Goal: Task Accomplishment & Management: Use online tool/utility

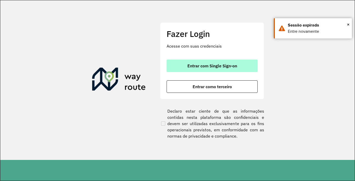
click at [227, 66] on span "Entrar com Single Sign-on" at bounding box center [212, 66] width 50 height 4
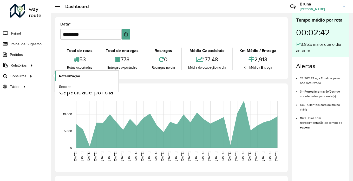
click at [75, 76] on span "Roteirização" at bounding box center [69, 75] width 21 height 5
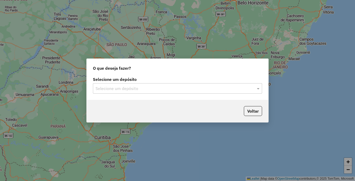
click at [126, 88] on input "text" at bounding box center [171, 89] width 153 height 6
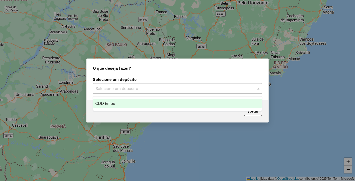
drag, startPoint x: 130, startPoint y: 102, endPoint x: 144, endPoint y: 106, distance: 14.4
click at [131, 102] on div "CDD Embu" at bounding box center [177, 103] width 169 height 9
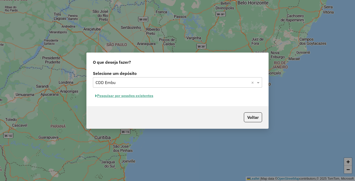
click at [120, 95] on button "Pesquisar por sessões existentes" at bounding box center [124, 96] width 63 height 8
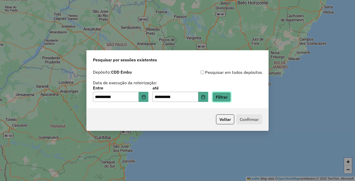
click at [231, 95] on button "Filtrar" at bounding box center [221, 97] width 18 height 10
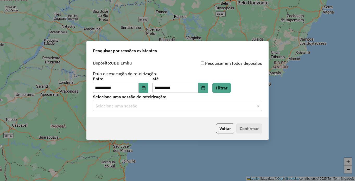
click at [224, 106] on input "text" at bounding box center [171, 106] width 153 height 6
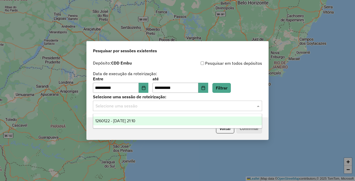
click at [117, 121] on span "1260122 - [DATE] 21:10" at bounding box center [115, 121] width 40 height 4
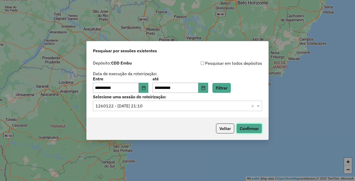
click at [245, 132] on button "Confirmar" at bounding box center [249, 129] width 26 height 10
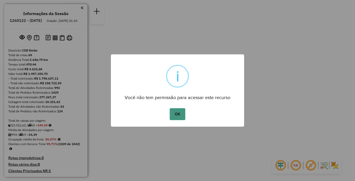
click at [174, 112] on button "OK" at bounding box center [177, 114] width 15 height 12
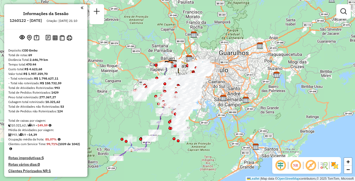
click at [297, 167] on em at bounding box center [295, 165] width 12 height 12
click at [310, 166] on em at bounding box center [310, 165] width 12 height 12
click at [334, 167] on img at bounding box center [334, 165] width 8 height 8
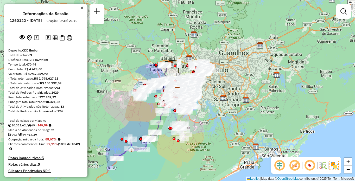
scroll to position [1095, 0]
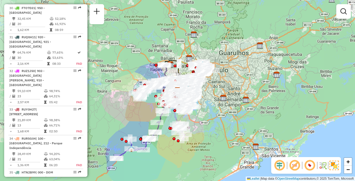
drag, startPoint x: 56, startPoint y: 100, endPoint x: 87, endPoint y: 100, distance: 30.2
click at [56, 107] on div "33 - RUY0H27 | 100 - Santo Eduardo, 101 - Jardim Taima, 102 - Pirajussara, 103 …" at bounding box center [36, 111] width 55 height 9
select select "**********"
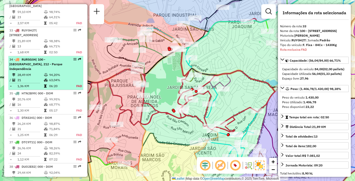
scroll to position [1178, 0]
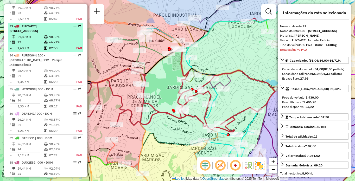
click at [74, 24] on em at bounding box center [74, 25] width 3 height 3
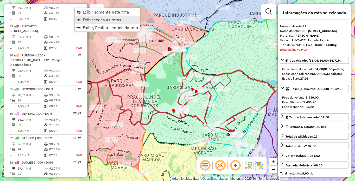
click at [91, 23] on link "Exibir todas as rotas" at bounding box center [107, 20] width 65 height 8
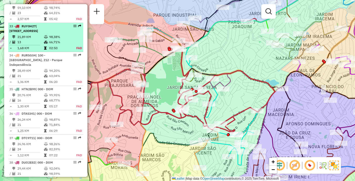
click at [75, 24] on div at bounding box center [74, 25] width 16 height 3
select select "**********"
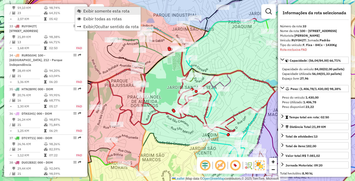
click at [101, 11] on span "Exibir somente esta rota" at bounding box center [106, 11] width 46 height 4
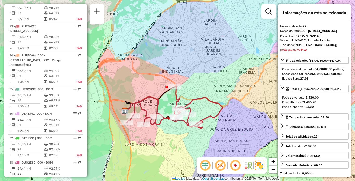
scroll to position [1032, 0]
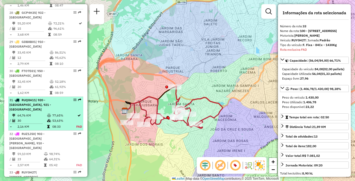
click at [57, 98] on div "31 - RUQ8A11 | 920 - Parque Paulista, 921 - Embu das Artes" at bounding box center [36, 105] width 55 height 14
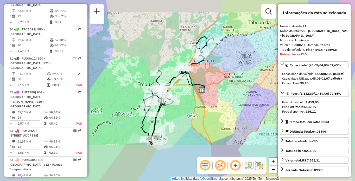
scroll to position [1115, 0]
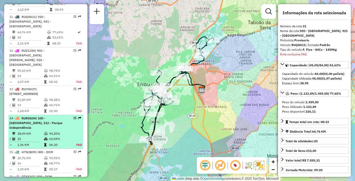
click at [34, 131] on td "28,49 KM" at bounding box center [30, 133] width 27 height 5
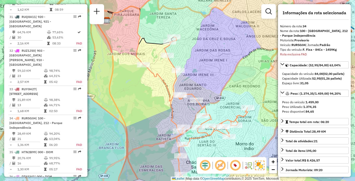
scroll to position [1212, 0]
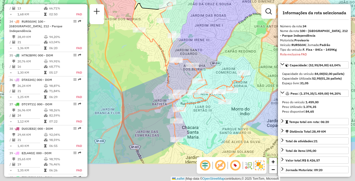
drag, startPoint x: 211, startPoint y: 121, endPoint x: 205, endPoint y: 77, distance: 44.1
click at [205, 77] on icon at bounding box center [191, 71] width 104 height 138
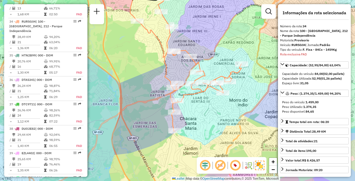
scroll to position [1061, 0]
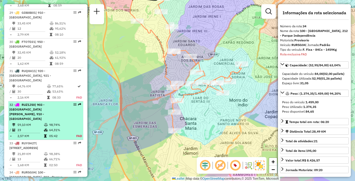
click at [29, 102] on div "32 - RUZ1J50 | 903 - Parque Luiz Carlos Prestes, 910 - Parque Ipê" at bounding box center [36, 111] width 55 height 19
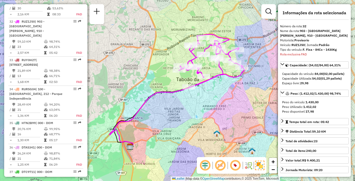
scroll to position [1702, 0]
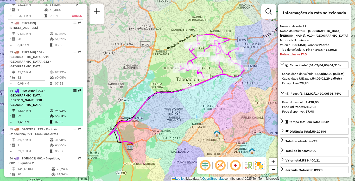
click at [59, 108] on td "94,93%" at bounding box center [68, 110] width 26 height 5
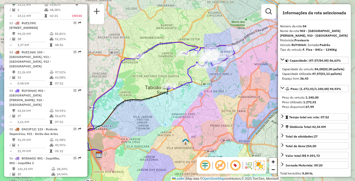
drag, startPoint x: 227, startPoint y: 94, endPoint x: 202, endPoint y: 104, distance: 26.3
click at [202, 104] on div "Janela de atendimento Grade de atendimento Capacidade Transportadoras Veículos …" at bounding box center [177, 90] width 355 height 181
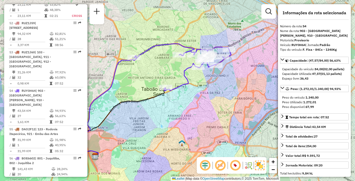
scroll to position [702, 0]
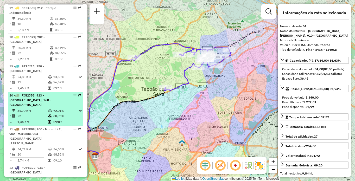
click at [55, 108] on td "72,01%" at bounding box center [65, 110] width 25 height 5
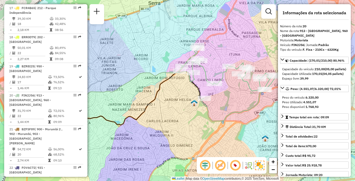
drag, startPoint x: 256, startPoint y: 100, endPoint x: 227, endPoint y: 97, distance: 29.5
click at [227, 97] on div "Janela de atendimento Grade de atendimento Capacidade Transportadoras Veículos …" at bounding box center [177, 90] width 355 height 181
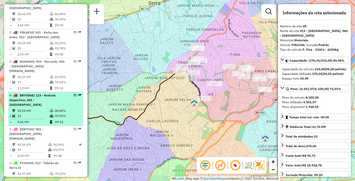
click at [46, 108] on td "50,53 KM" at bounding box center [33, 110] width 32 height 5
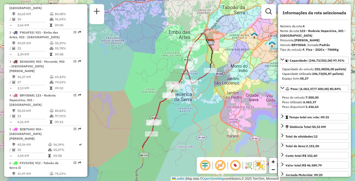
scroll to position [1794, 0]
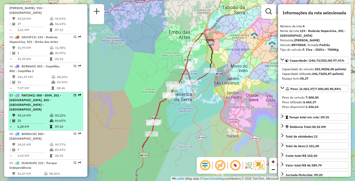
click at [41, 113] on td "94,14 KM" at bounding box center [33, 115] width 32 height 5
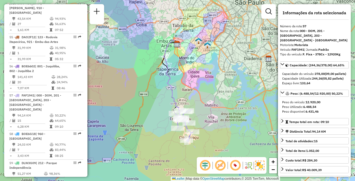
scroll to position [1095, 0]
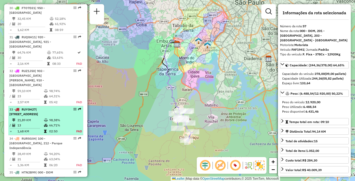
click at [35, 107] on span "RUY0H27" at bounding box center [29, 109] width 14 height 4
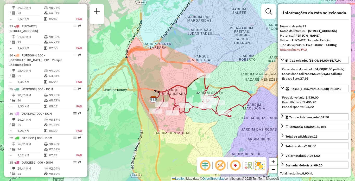
scroll to position [1032, 0]
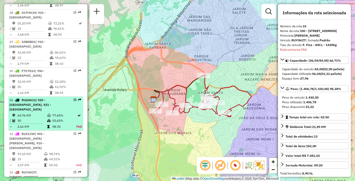
click at [59, 118] on td "53,63%" at bounding box center [64, 120] width 24 height 5
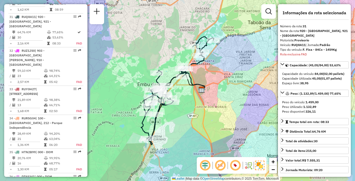
scroll to position [251, 0]
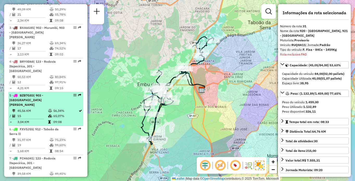
click at [55, 108] on td "56,34%" at bounding box center [65, 110] width 25 height 5
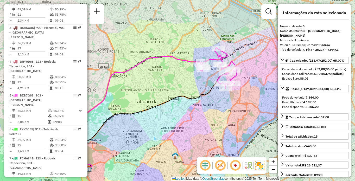
drag, startPoint x: 235, startPoint y: 99, endPoint x: 205, endPoint y: 121, distance: 36.6
click at [205, 121] on div "Janela de atendimento Grade de atendimento Capacidade Transportadoras Veículos …" at bounding box center [177, 90] width 355 height 181
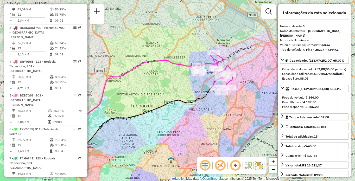
scroll to position [1129, 0]
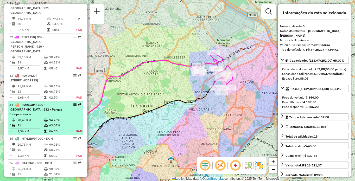
click at [38, 102] on div "34 - RUR5G04 | 100 - Santo Eduardo, 212 - Parque Independência" at bounding box center [36, 109] width 55 height 14
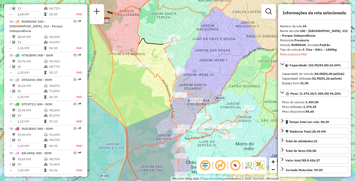
scroll to position [1702, 0]
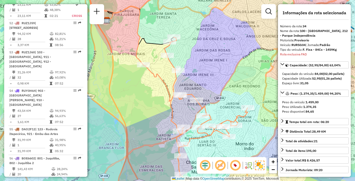
click at [40, 93] on span "| 903 - Parque Luiz Carlos Prestes, 910 - Parque Ipê" at bounding box center [27, 98] width 36 height 18
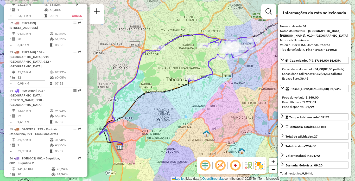
scroll to position [159, 0]
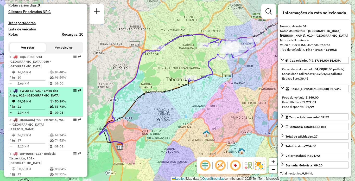
click at [49, 94] on div "2 - FWL6F53 | 921 - Embu das Artes, 922 - Pinheirinho" at bounding box center [36, 92] width 55 height 9
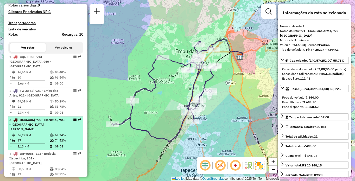
click at [41, 138] on td "17" at bounding box center [33, 140] width 32 height 5
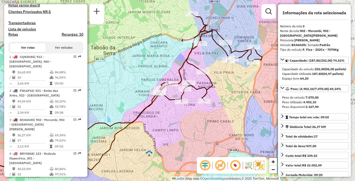
drag, startPoint x: 212, startPoint y: 115, endPoint x: 154, endPoint y: 121, distance: 58.6
click at [154, 121] on div "Janela de atendimento Grade de atendimento Capacidade Transportadoras Veículos …" at bounding box center [177, 90] width 355 height 181
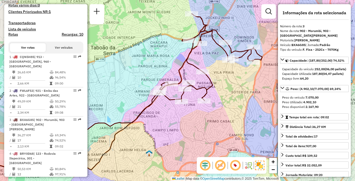
scroll to position [280, 0]
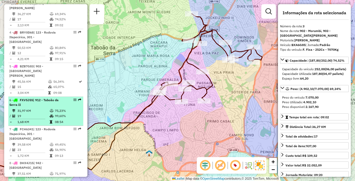
click at [38, 98] on div "6 - FXV5J55 | 912 - Taboão da Serra II" at bounding box center [36, 102] width 55 height 9
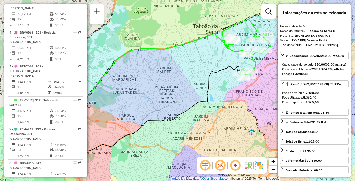
drag, startPoint x: 242, startPoint y: 106, endPoint x: 201, endPoint y: 105, distance: 41.4
click at [201, 105] on div "Janela de atendimento Grade de atendimento Capacidade Transportadoras Veículos …" at bounding box center [177, 90] width 355 height 181
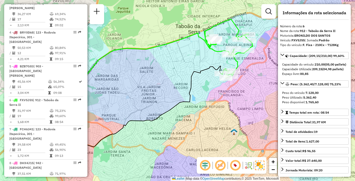
scroll to position [431, 0]
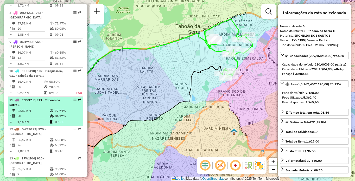
click at [46, 108] on td "22,82 KM" at bounding box center [33, 110] width 32 height 5
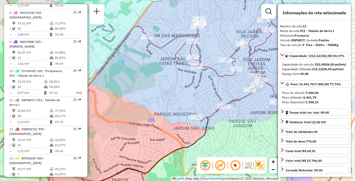
drag, startPoint x: 244, startPoint y: 87, endPoint x: 198, endPoint y: 108, distance: 50.3
click at [199, 108] on div "Janela de atendimento Grade de atendimento Capacidade Transportadoras Veículos …" at bounding box center [177, 90] width 355 height 181
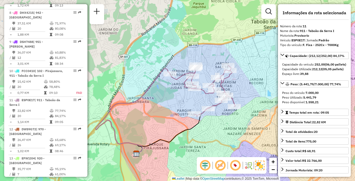
scroll to position [974, 0]
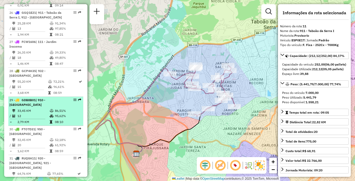
click at [49, 108] on td at bounding box center [51, 110] width 5 height 5
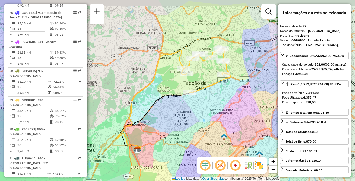
drag, startPoint x: 232, startPoint y: 99, endPoint x: 228, endPoint y: 110, distance: 12.1
click at [228, 110] on div "Janela de atendimento Grade de atendimento Capacidade Transportadoras Veículos …" at bounding box center [177, 90] width 355 height 181
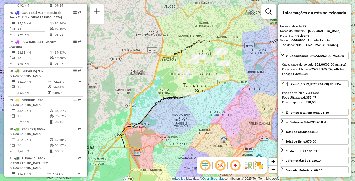
scroll to position [971, 0]
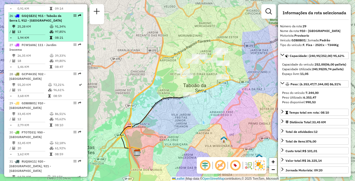
click at [42, 24] on td "25,28 KM" at bounding box center [33, 26] width 32 height 5
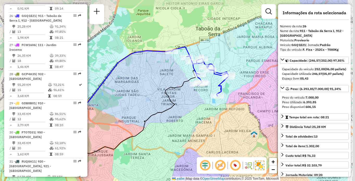
drag, startPoint x: 250, startPoint y: 103, endPoint x: 198, endPoint y: 120, distance: 54.9
click at [198, 120] on div "Janela de atendimento Grade de atendimento Capacidade Transportadoras Veículos …" at bounding box center [177, 90] width 355 height 181
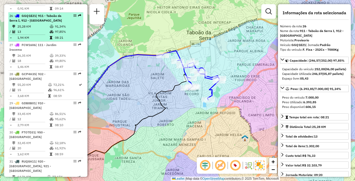
click at [38, 29] on td "13" at bounding box center [33, 31] width 32 height 5
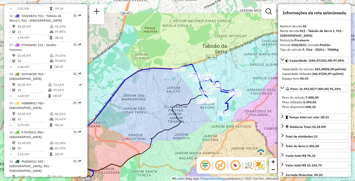
drag, startPoint x: 256, startPoint y: 68, endPoint x: 220, endPoint y: 99, distance: 48.0
click at [220, 99] on div "Janela de atendimento Grade de atendimento Capacidade Transportadoras Veículos …" at bounding box center [177, 90] width 355 height 181
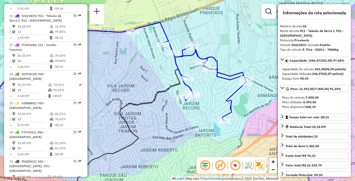
scroll to position [372, 0]
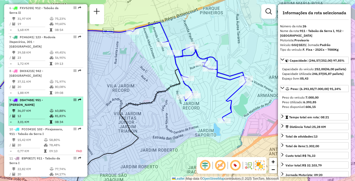
click at [30, 98] on div "9 - DSH7488 | 951 - Giovane Gronchi" at bounding box center [36, 102] width 55 height 9
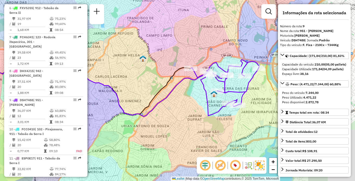
drag, startPoint x: 223, startPoint y: 106, endPoint x: 183, endPoint y: 108, distance: 39.6
click at [184, 108] on div "Janela de atendimento Grade de atendimento Capacidade Transportadoras Veículos …" at bounding box center [177, 90] width 355 height 181
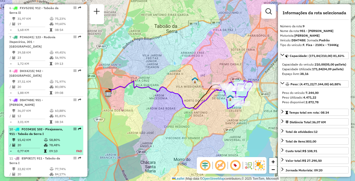
click at [46, 127] on span "| 102 - Pirajussara, 911 - Taboão da Serra I" at bounding box center [36, 131] width 54 height 9
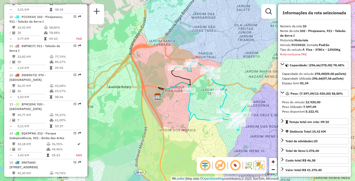
scroll to position [916, 0]
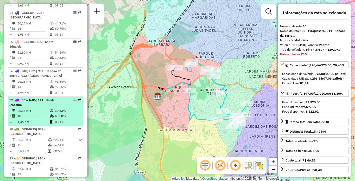
click at [59, 108] on td "39,33%" at bounding box center [68, 110] width 26 height 5
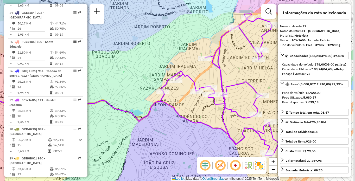
drag, startPoint x: 246, startPoint y: 132, endPoint x: 179, endPoint y: 126, distance: 67.9
click at [179, 126] on div "Janela de atendimento Grade de atendimento Capacidade Transportadoras Veículos …" at bounding box center [177, 90] width 355 height 181
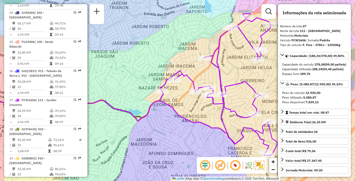
scroll to position [460, 0]
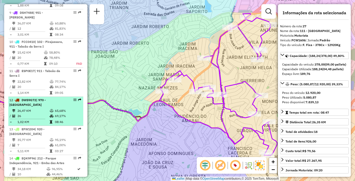
click at [55, 108] on td "65,68%" at bounding box center [68, 110] width 26 height 5
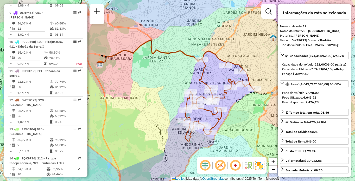
scroll to position [886, 0]
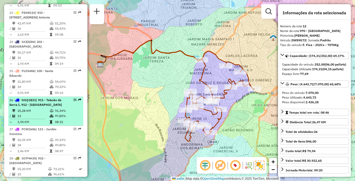
click at [57, 98] on div "26 - GGQ1E21 | 911 - Taboão da Serra I, 912 - Taboão da Serra II" at bounding box center [36, 102] width 55 height 9
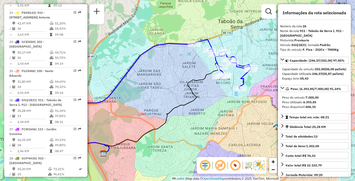
drag, startPoint x: 238, startPoint y: 89, endPoint x: 210, endPoint y: 98, distance: 29.6
click at [210, 98] on div "Janela de atendimento Grade de atendimento Capacidade Transportadoras Veículos …" at bounding box center [177, 90] width 355 height 181
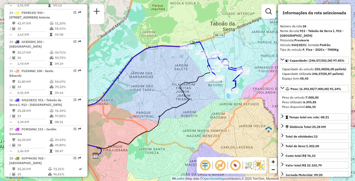
scroll to position [1032, 0]
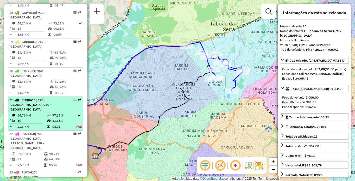
click at [40, 118] on td "30" at bounding box center [32, 120] width 30 height 5
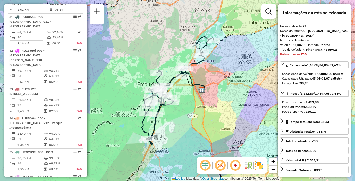
scroll to position [1702, 0]
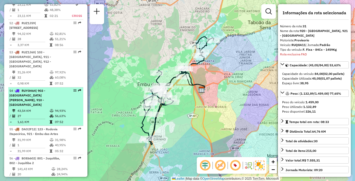
click at [47, 100] on div "54 - RUY0H64 | 903 - Parque Luiz Carlos Prestes, 910 - Parque Ipê" at bounding box center [36, 97] width 55 height 19
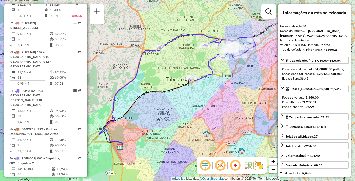
scroll to position [460, 0]
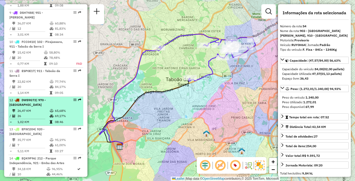
click at [39, 108] on td "26,47 KM" at bounding box center [33, 110] width 32 height 5
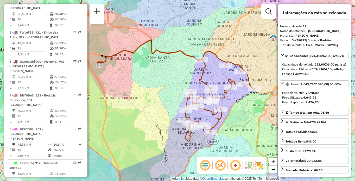
scroll to position [1129, 0]
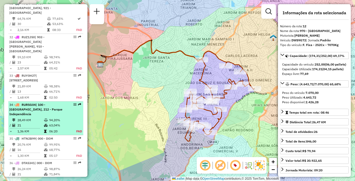
click at [57, 102] on div "34 - RUR5G04 | 100 - Santo Eduardo, 212 - Parque Independência" at bounding box center [36, 109] width 55 height 14
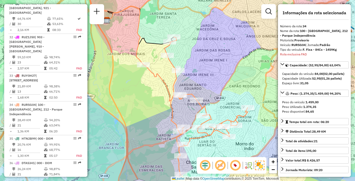
scroll to position [1212, 0]
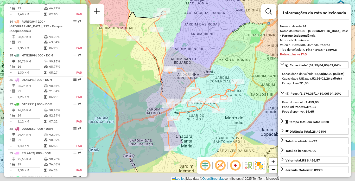
drag, startPoint x: 241, startPoint y: 108, endPoint x: 225, endPoint y: 68, distance: 42.9
click at [225, 68] on div "Janela de atendimento Grade de atendimento Capacidade Transportadoras Veículos …" at bounding box center [177, 90] width 355 height 181
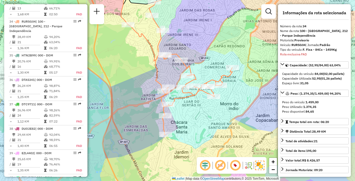
scroll to position [159, 0]
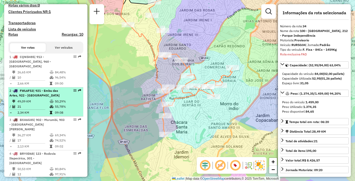
click at [68, 91] on div at bounding box center [74, 90] width 16 height 3
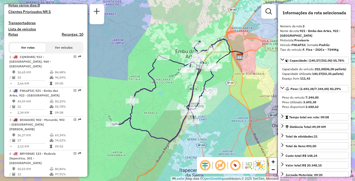
scroll to position [431, 0]
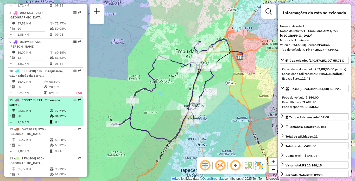
click at [61, 108] on td "77,74%" at bounding box center [68, 110] width 26 height 5
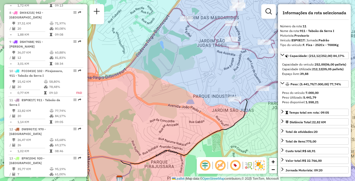
scroll to position [280, 0]
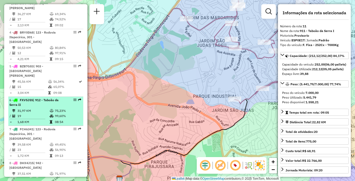
click at [44, 98] on span "| 912 - Taboão da Serra II" at bounding box center [33, 102] width 49 height 9
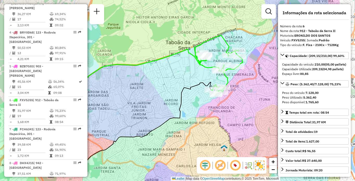
drag, startPoint x: 229, startPoint y: 130, endPoint x: 203, endPoint y: 137, distance: 27.2
click at [203, 137] on div "Janela de atendimento Grade de atendimento Capacidade Transportadoras Veículos …" at bounding box center [177, 90] width 355 height 181
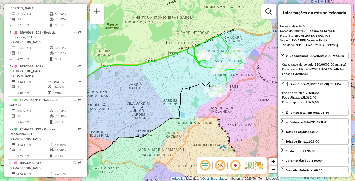
scroll to position [916, 0]
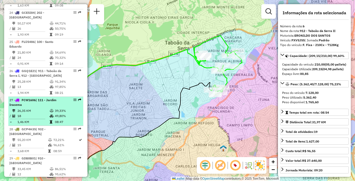
click at [50, 109] on icon at bounding box center [52, 110] width 4 height 3
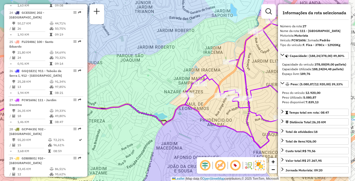
drag, startPoint x: 255, startPoint y: 114, endPoint x: 187, endPoint y: 107, distance: 68.8
click at [187, 108] on div "Janela de atendimento Grade de atendimento Capacidade Transportadoras Veículos …" at bounding box center [177, 90] width 355 height 181
click at [186, 107] on div "Janela de atendimento Grade de atendimento Capacidade Transportadoras Veículos …" at bounding box center [177, 90] width 355 height 181
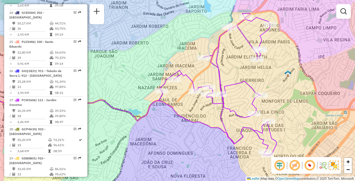
scroll to position [188, 0]
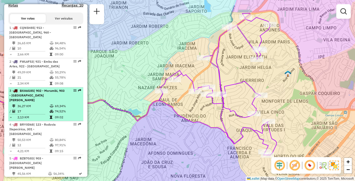
click at [45, 91] on span "| 902 - Morumbi, 903 - Parque Luiz Carlos Prestes" at bounding box center [36, 95] width 55 height 13
select select "**********"
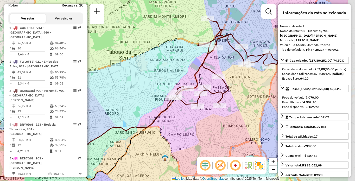
drag, startPoint x: 246, startPoint y: 113, endPoint x: 197, endPoint y: 125, distance: 50.4
click at [197, 125] on div "Janela de atendimento Grade de atendimento Capacidade Transportadoras Veículos …" at bounding box center [177, 90] width 355 height 181
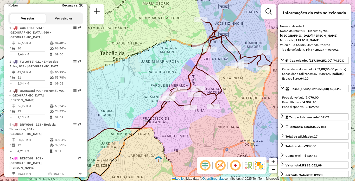
scroll to position [1794, 0]
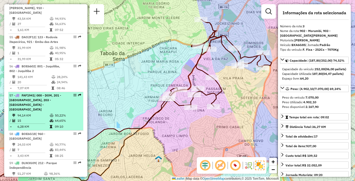
click at [56, 95] on span "| 000 - DOM, 201 - Embu Guaçu, 203 - Embu Guaçu - Itararé" at bounding box center [35, 102] width 52 height 18
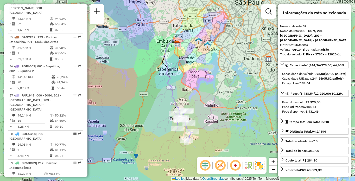
scroll to position [1095, 0]
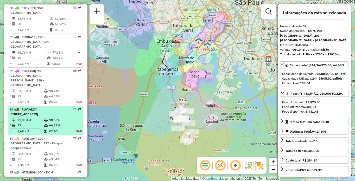
click at [44, 118] on td at bounding box center [46, 120] width 5 height 5
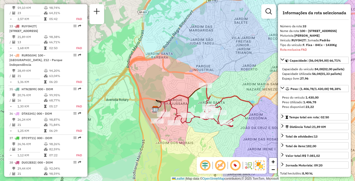
scroll to position [886, 0]
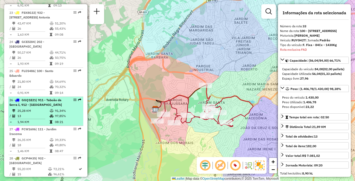
click at [51, 108] on td at bounding box center [51, 110] width 5 height 5
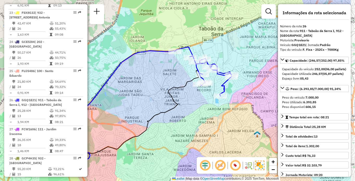
drag, startPoint x: 225, startPoint y: 101, endPoint x: 184, endPoint y: 115, distance: 43.4
click at [184, 115] on div "Janela de atendimento Grade de atendimento Capacidade Transportadoras Veículos …" at bounding box center [177, 90] width 355 height 181
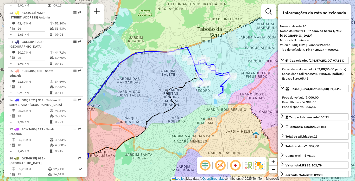
scroll to position [890, 0]
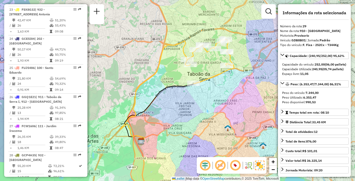
scroll to position [372, 0]
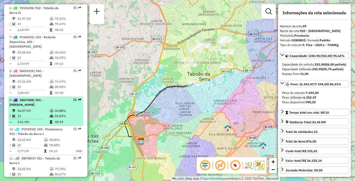
click at [36, 108] on td "36,07 KM" at bounding box center [33, 110] width 32 height 5
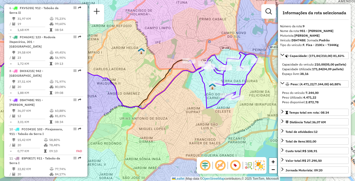
drag, startPoint x: 203, startPoint y: 116, endPoint x: 173, endPoint y: 114, distance: 29.8
click at [173, 114] on div "Janela de atendimento Grade de atendimento Capacidade Transportadoras Veículos …" at bounding box center [177, 90] width 355 height 181
